Goal: Use online tool/utility: Utilize a website feature to perform a specific function

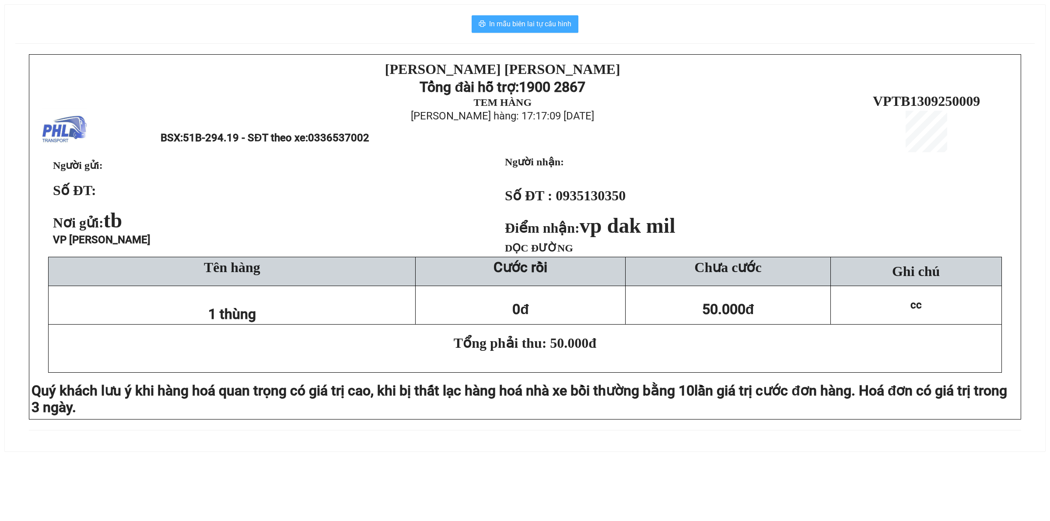
click at [539, 27] on span "In mẫu biên lai tự cấu hình" at bounding box center [530, 23] width 82 height 11
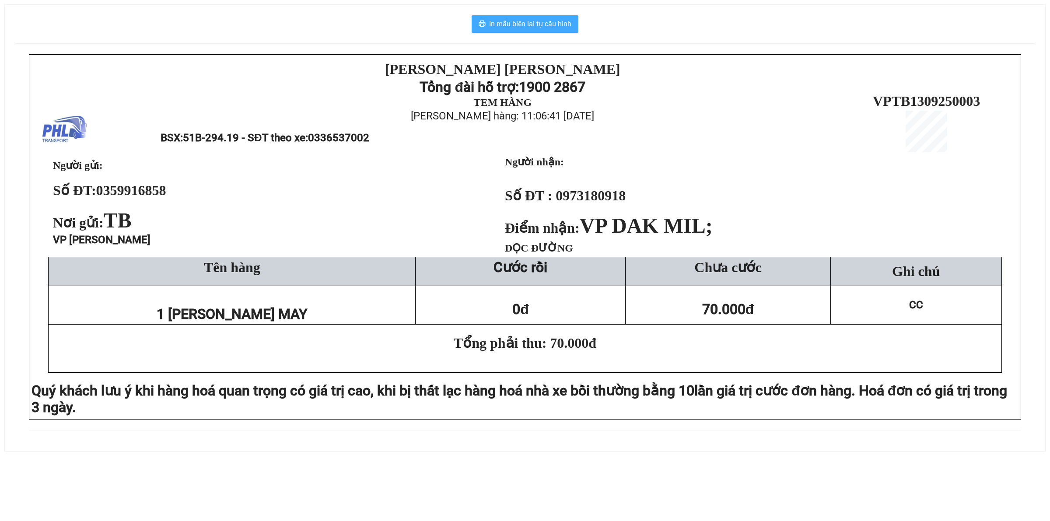
click at [557, 23] on span "In mẫu biên lai tự cấu hình" at bounding box center [530, 23] width 82 height 11
